Goal: Task Accomplishment & Management: Use online tool/utility

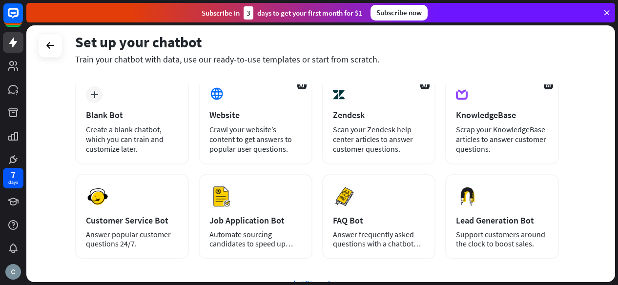
scroll to position [146, 0]
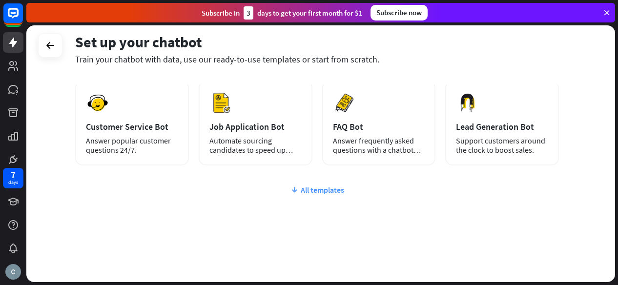
click at [301, 186] on div "All templates" at bounding box center [316, 190] width 483 height 10
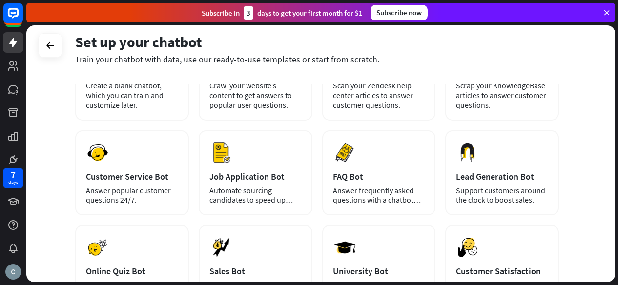
scroll to position [0, 0]
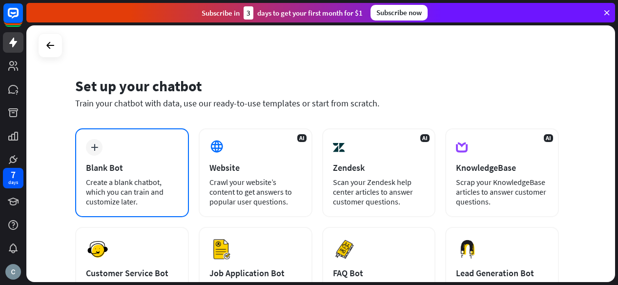
click at [150, 158] on div "plus Blank Bot Create a blank chatbot, which you can train and customize later." at bounding box center [132, 172] width 114 height 89
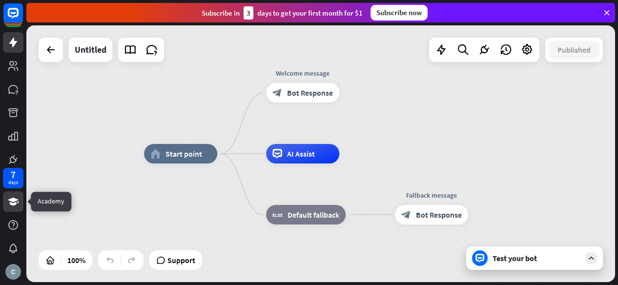
click at [18, 201] on icon at bounding box center [13, 202] width 12 height 12
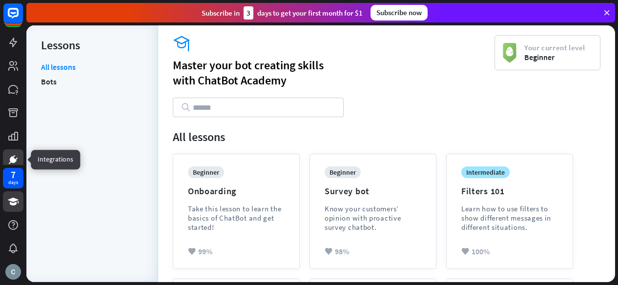
click at [8, 162] on icon at bounding box center [13, 160] width 12 height 12
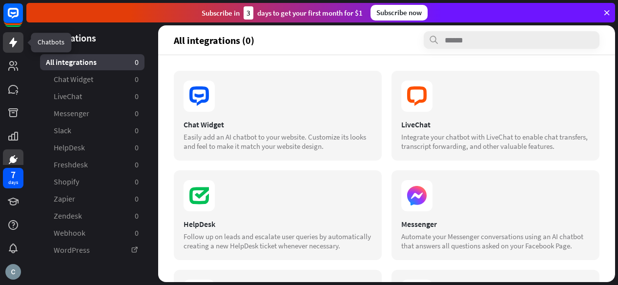
click at [19, 37] on icon at bounding box center [13, 43] width 12 height 12
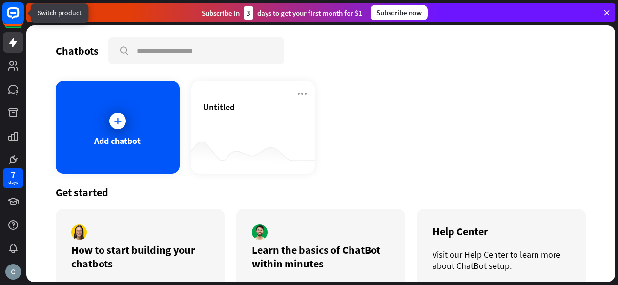
click at [9, 17] on rect at bounding box center [12, 12] width 21 height 21
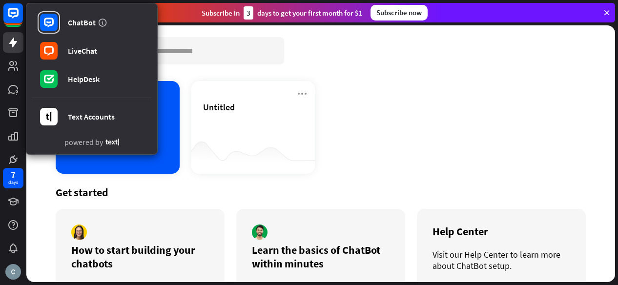
click at [233, 65] on div "Chatbots search Add chatbot Untitled Get started How to start building your cha…" at bounding box center [320, 153] width 588 height 257
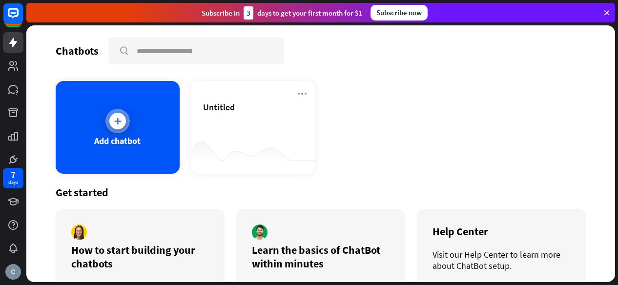
click at [156, 111] on div "Add chatbot" at bounding box center [118, 127] width 124 height 93
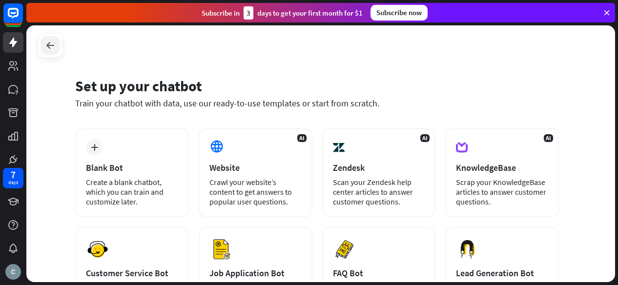
click at [49, 49] on icon at bounding box center [50, 46] width 12 height 12
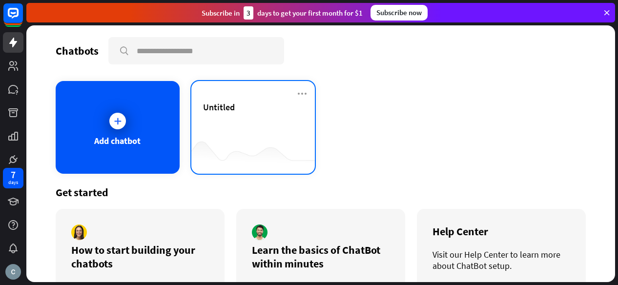
click at [215, 121] on div "Untitled" at bounding box center [253, 118] width 101 height 34
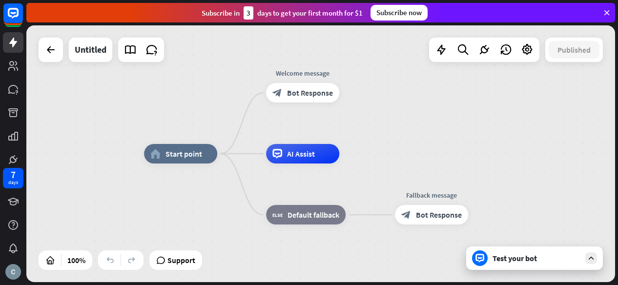
click at [523, 262] on div "Test your bot" at bounding box center [536, 258] width 88 height 10
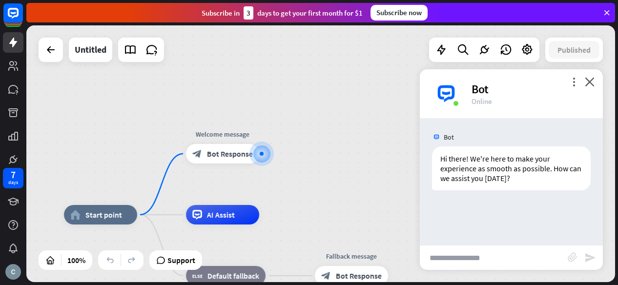
click at [478, 259] on input "text" at bounding box center [494, 257] width 148 height 24
type input "**********"
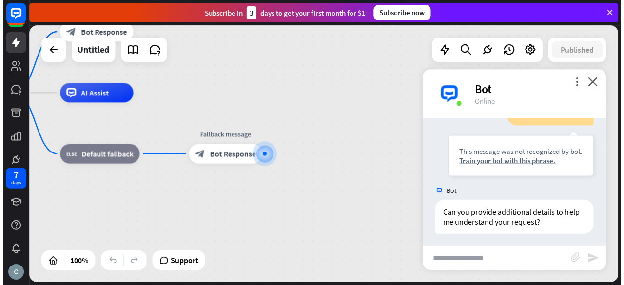
scroll to position [115, 0]
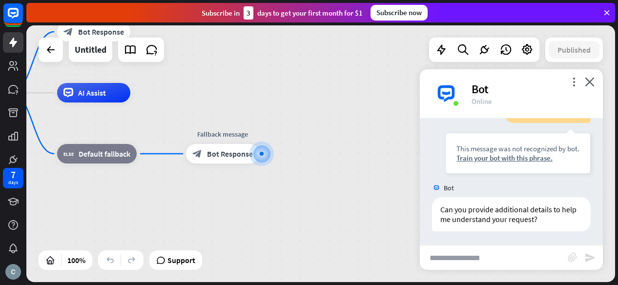
click at [480, 265] on input "text" at bounding box center [494, 257] width 148 height 24
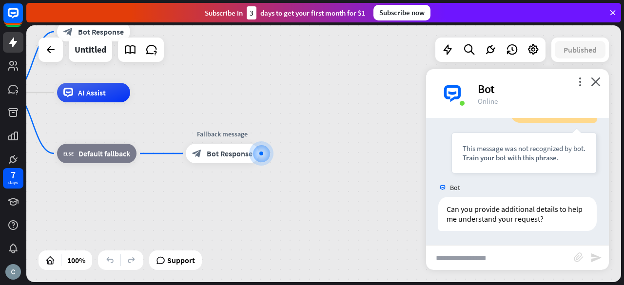
scroll to position [115, 0]
paste input "**********"
type input "**********"
click at [598, 256] on icon "send" at bounding box center [597, 258] width 12 height 12
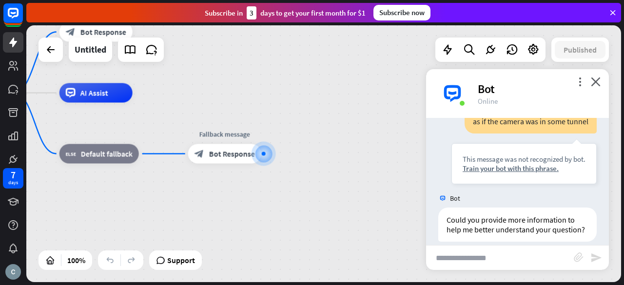
scroll to position [280, 0]
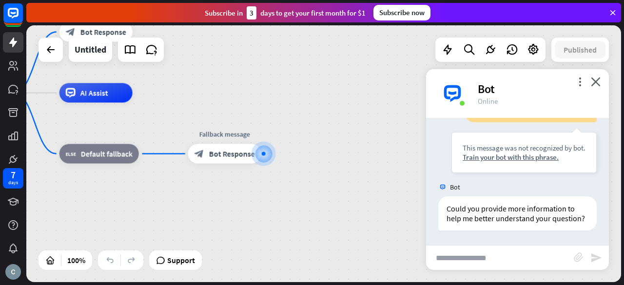
click at [514, 260] on input "text" at bounding box center [500, 258] width 148 height 24
click at [471, 264] on input "text" at bounding box center [500, 258] width 148 height 24
paste input "**********"
type input "**********"
click at [600, 257] on icon "send" at bounding box center [597, 258] width 12 height 12
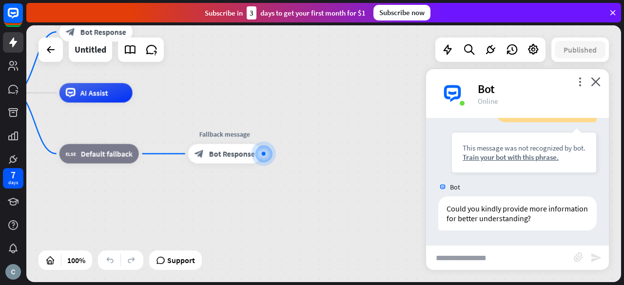
scroll to position [436, 0]
click at [537, 157] on div "Train your bot with this phrase." at bounding box center [524, 157] width 123 height 9
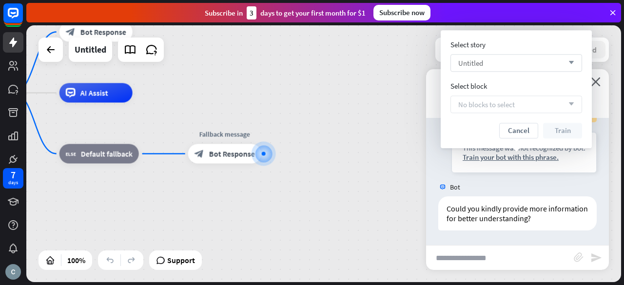
click at [566, 61] on icon "arrow_down" at bounding box center [569, 63] width 11 height 6
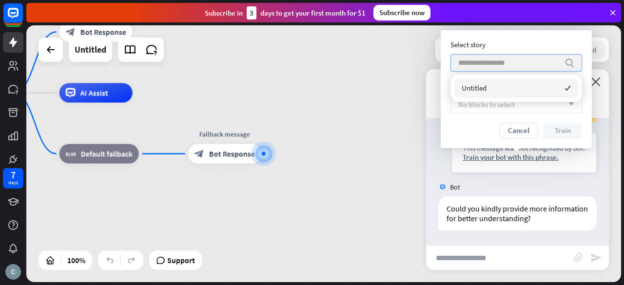
click at [566, 62] on icon "search" at bounding box center [570, 63] width 10 height 10
click at [519, 66] on input "search" at bounding box center [509, 63] width 101 height 17
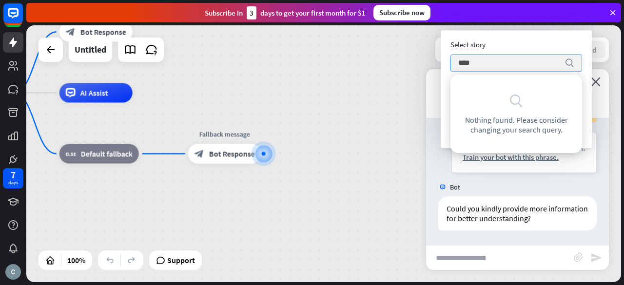
type input "****"
